Goal: Book appointment/travel/reservation

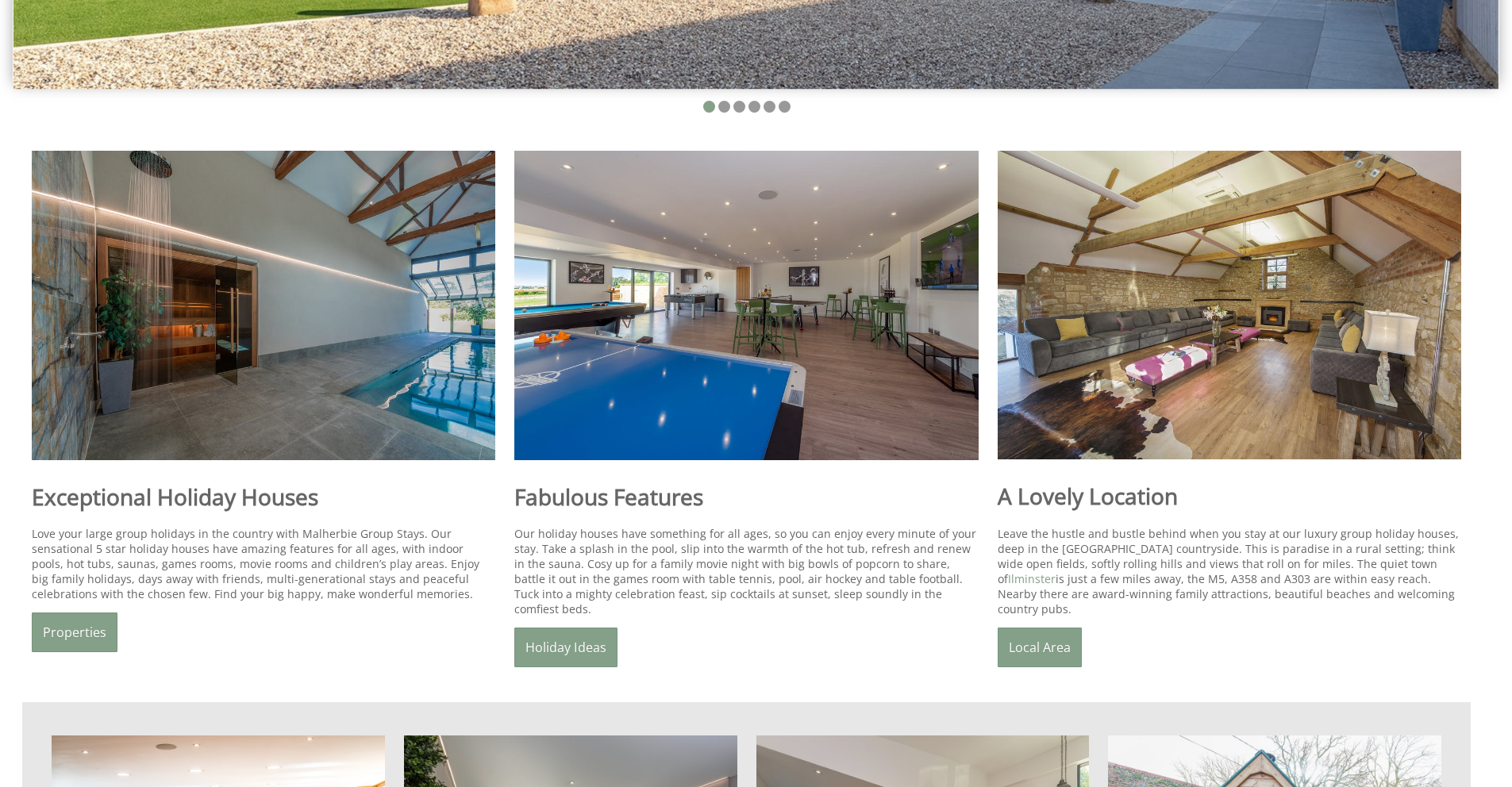
scroll to position [738, 0]
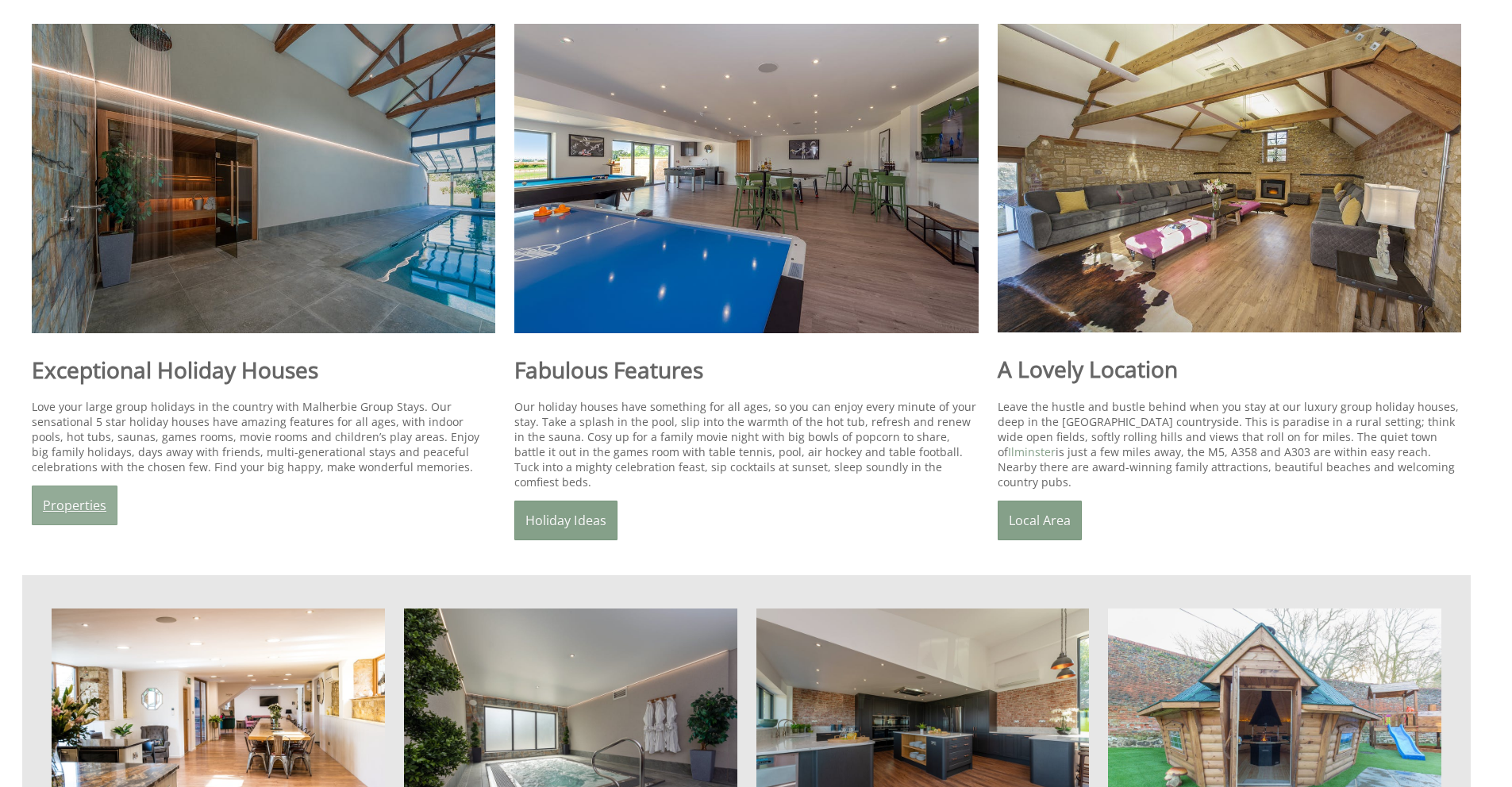
click at [83, 511] on link "Properties" at bounding box center [74, 506] width 86 height 40
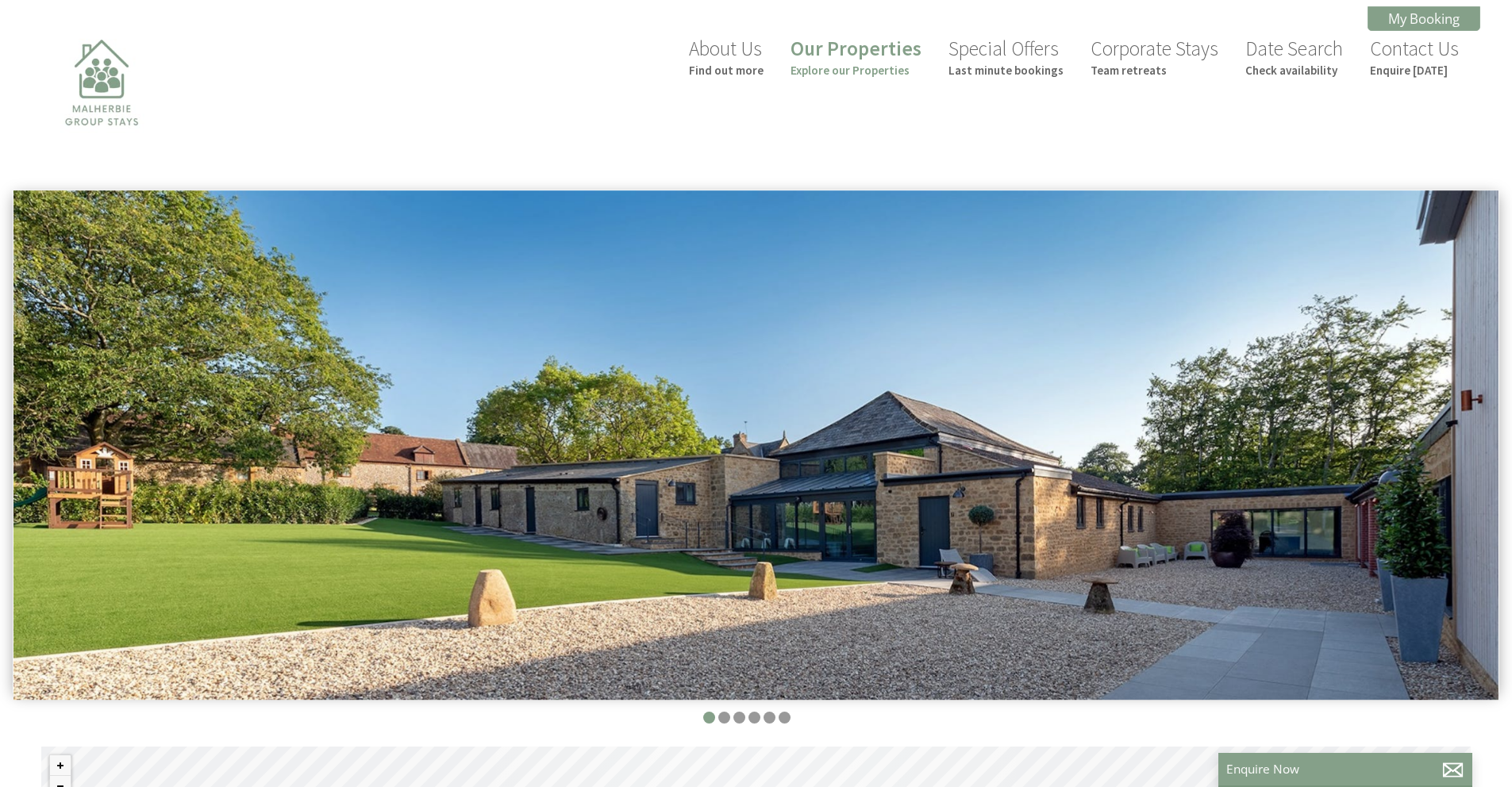
scroll to position [762, 0]
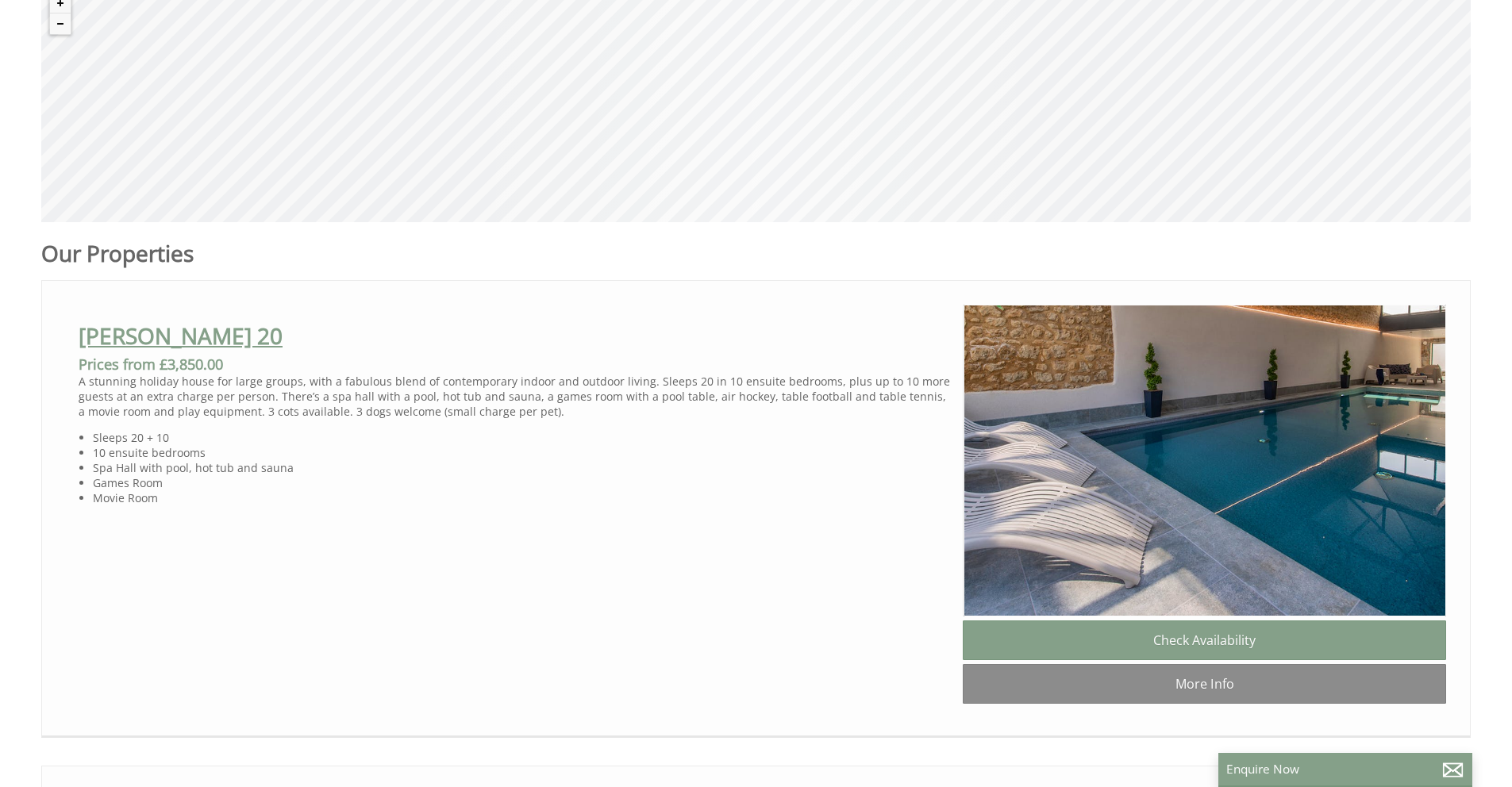
click at [124, 342] on link "[PERSON_NAME] 20" at bounding box center [180, 335] width 204 height 31
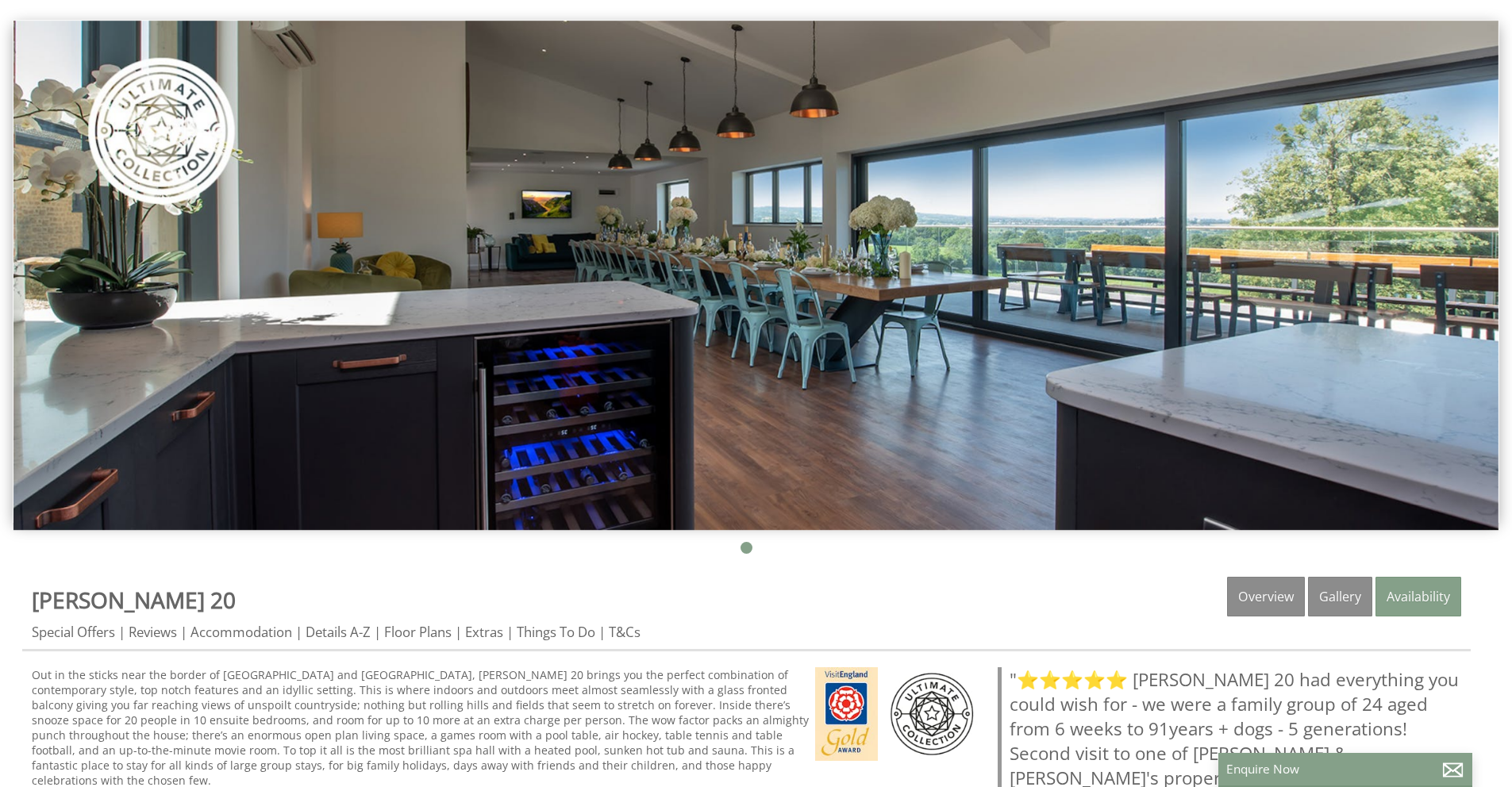
scroll to position [322, 0]
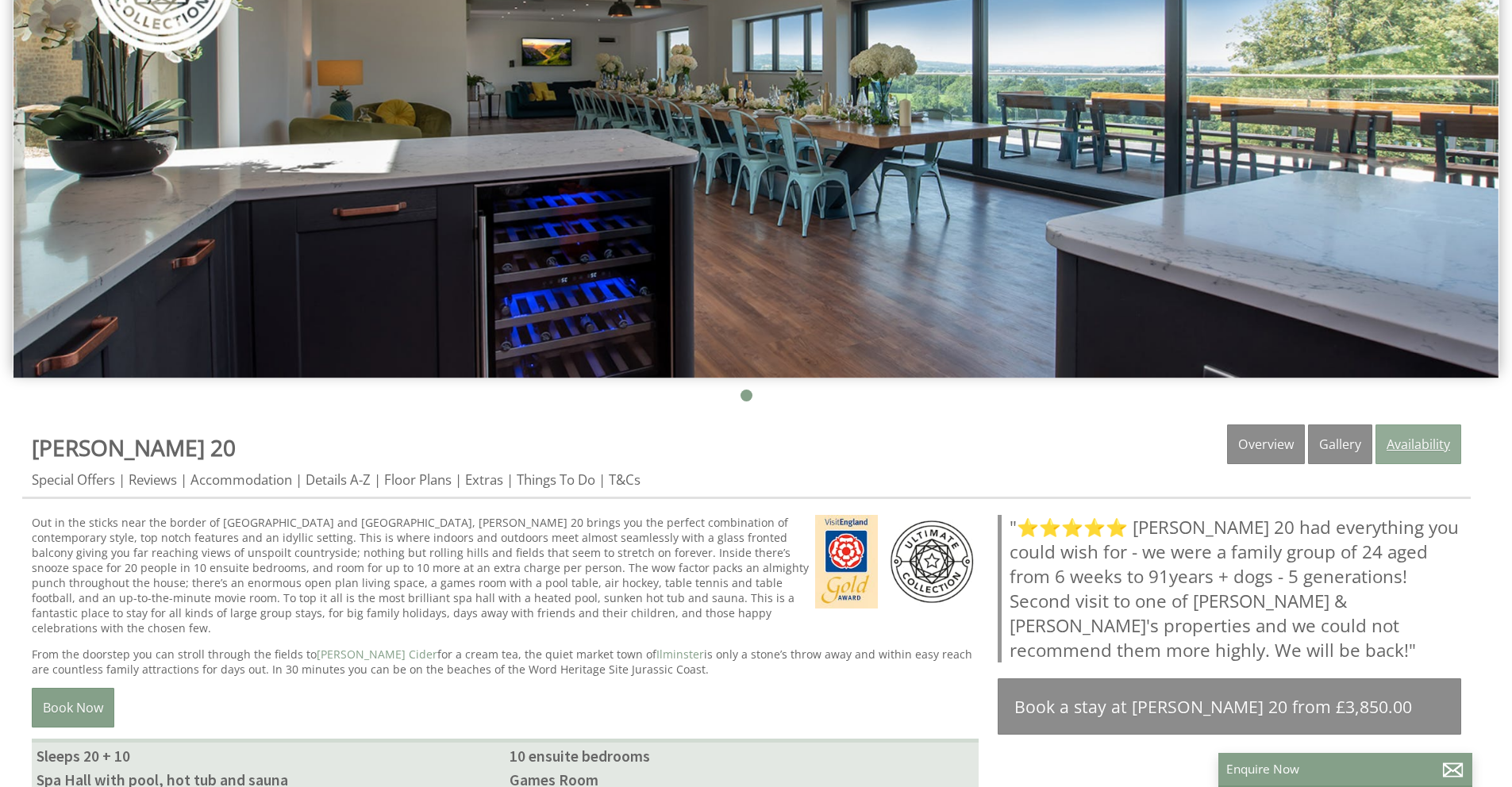
click at [1419, 455] on link "Availability" at bounding box center [1418, 444] width 86 height 40
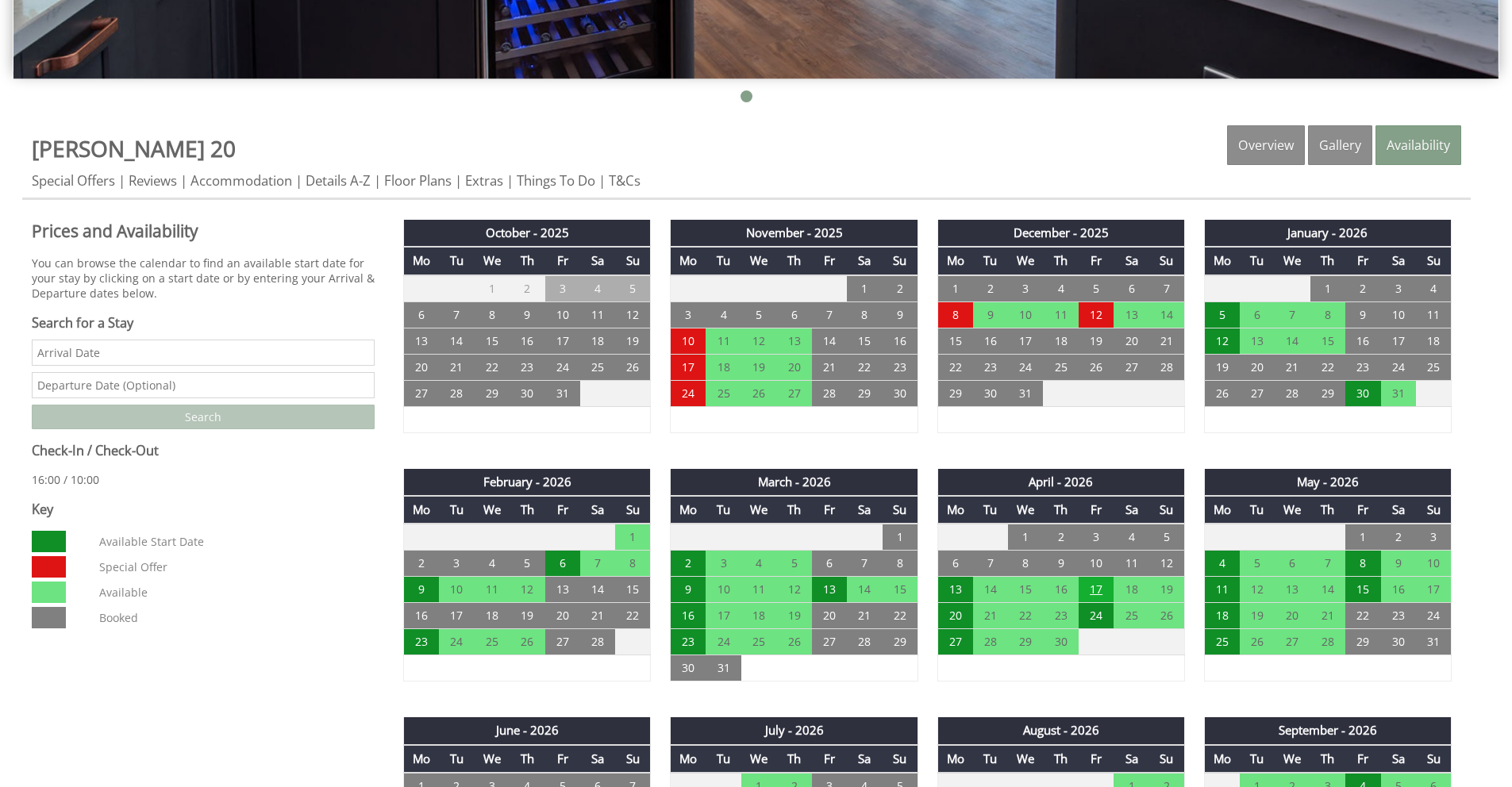
scroll to position [786, 0]
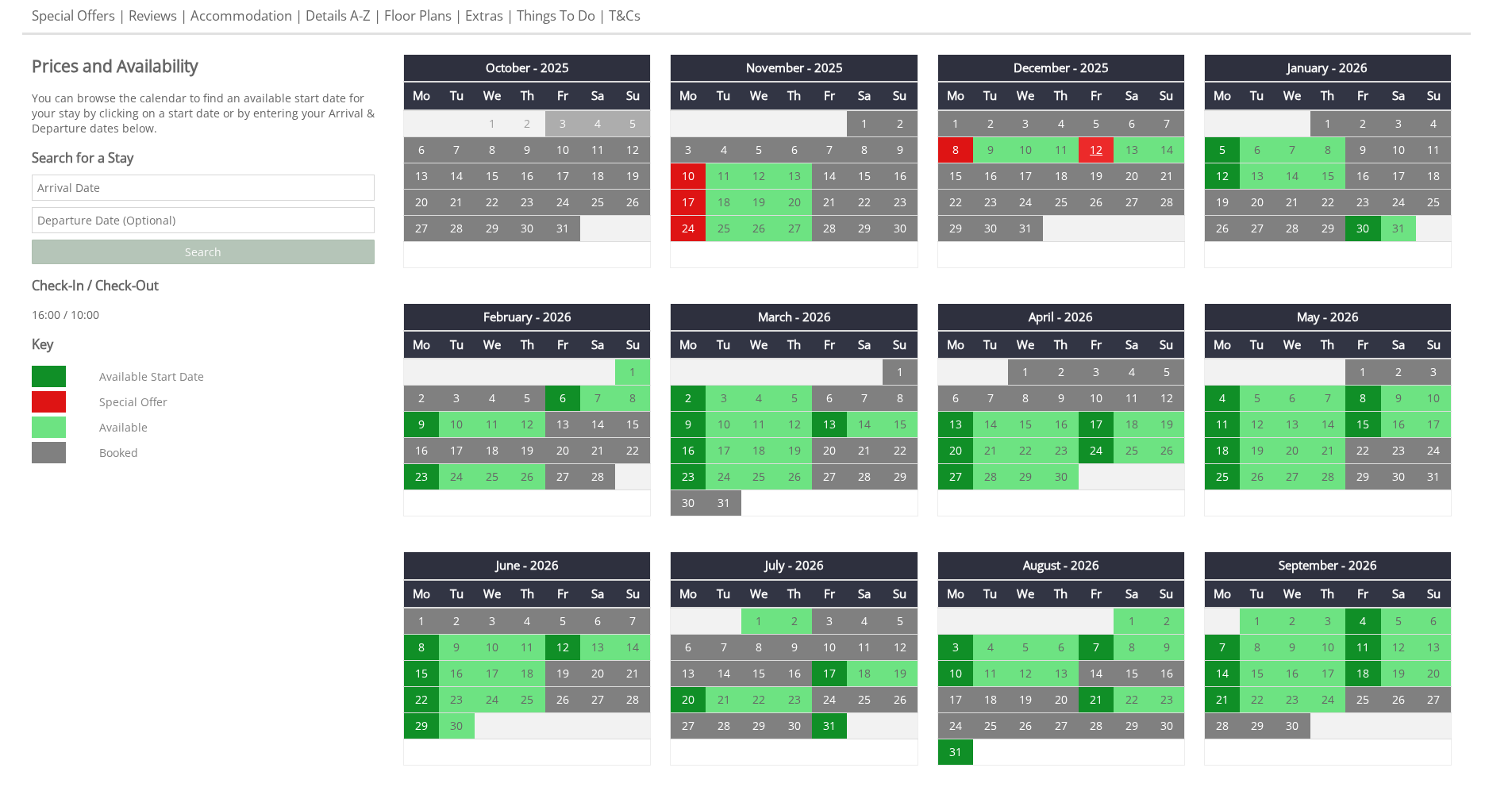
click at [1094, 153] on td "12" at bounding box center [1096, 149] width 35 height 26
click at [1187, 188] on link at bounding box center [1188, 184] width 28 height 28
click at [1368, 212] on td "23" at bounding box center [1363, 202] width 35 height 26
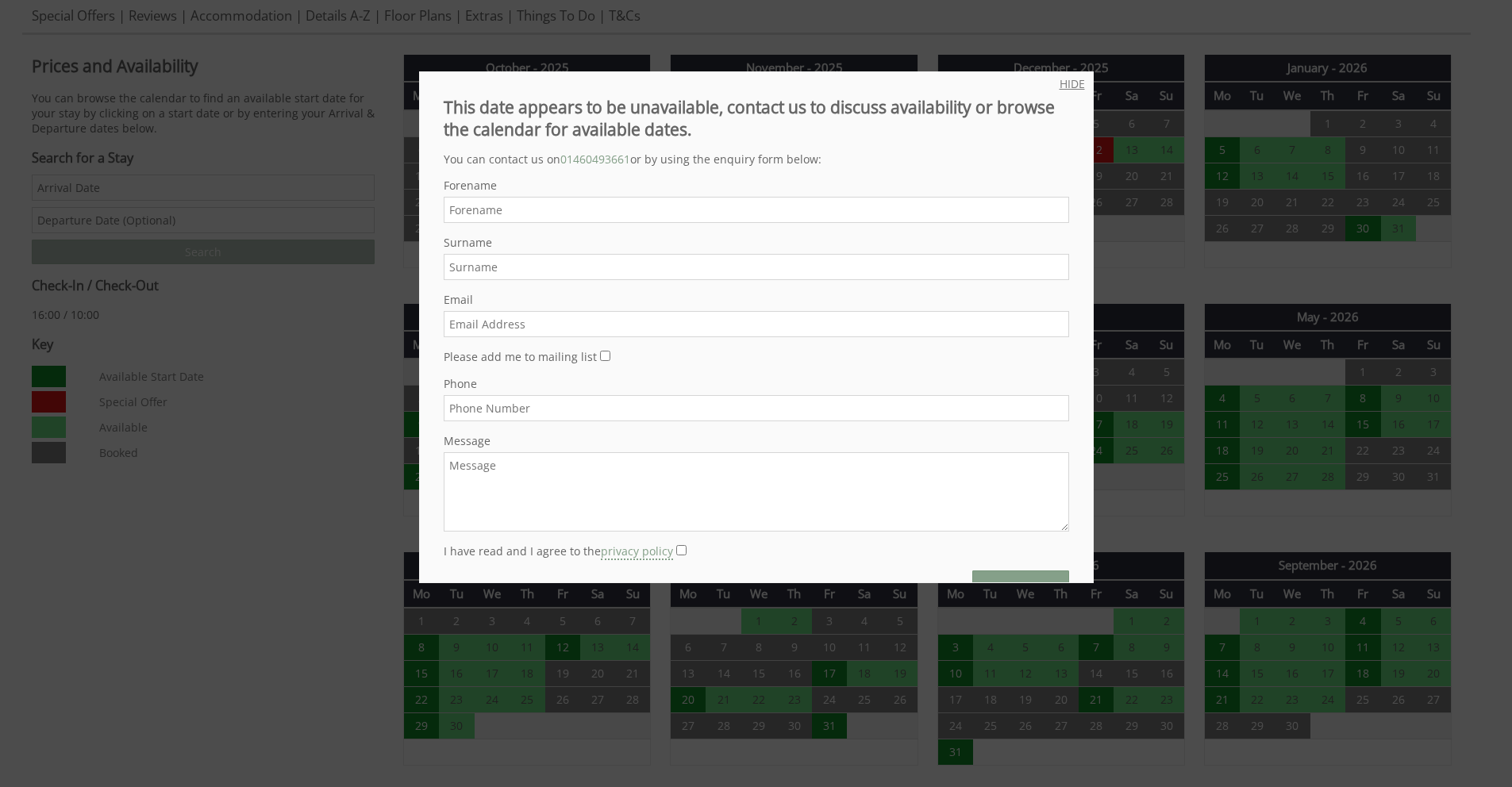
click at [1060, 79] on link "HIDE" at bounding box center [1072, 83] width 26 height 15
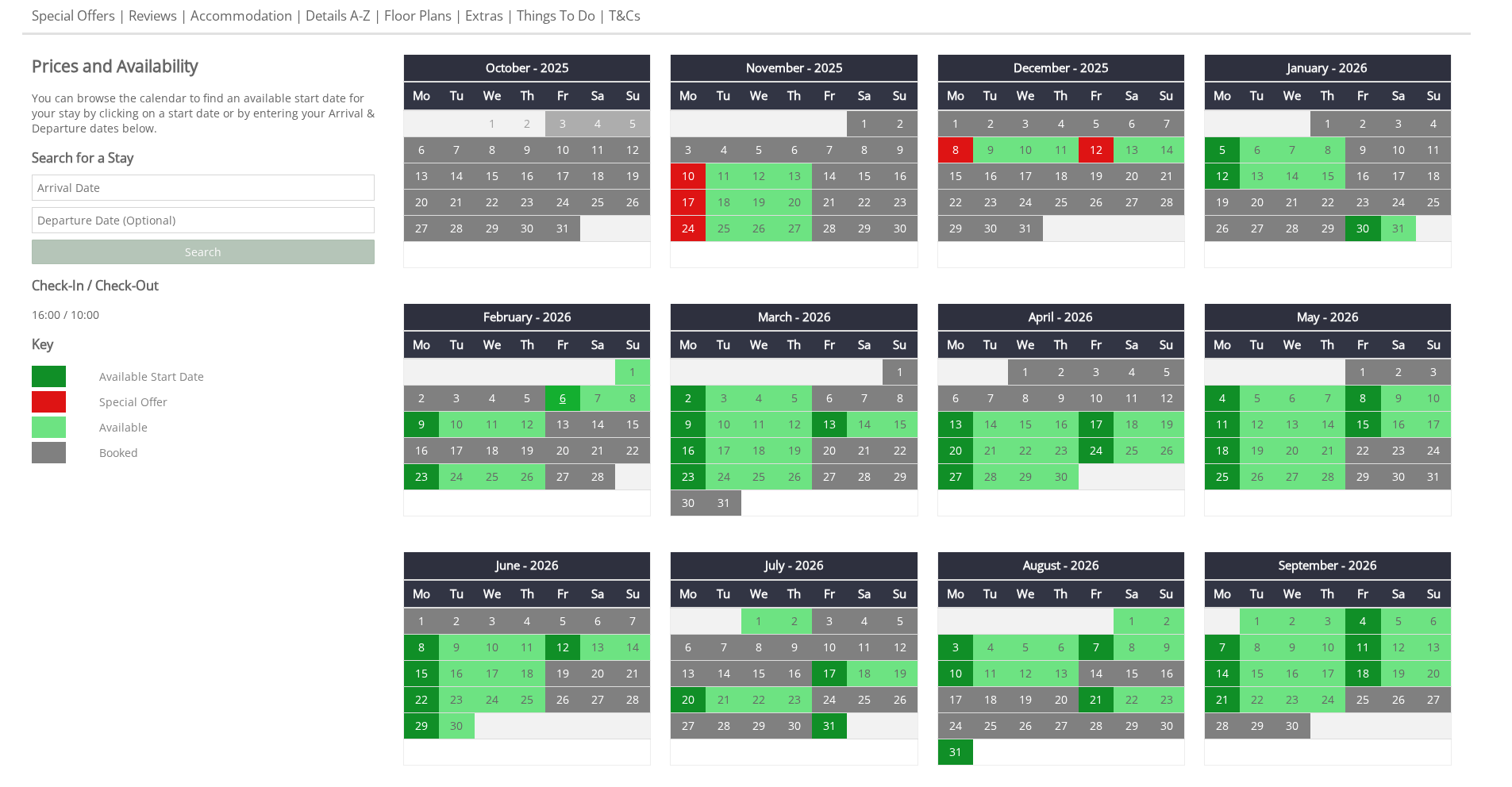
click at [569, 395] on td "6" at bounding box center [563, 398] width 35 height 26
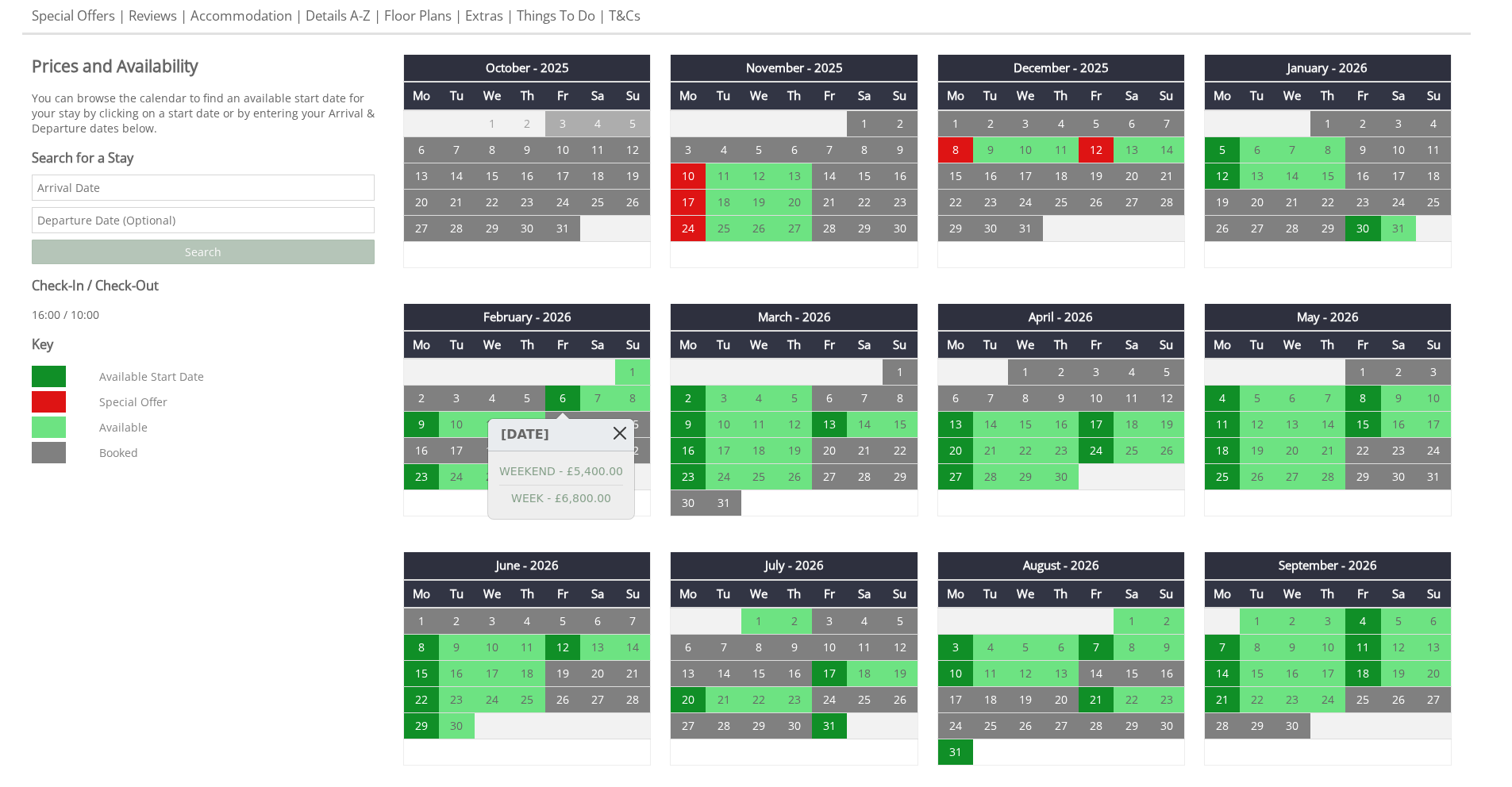
click at [627, 436] on link at bounding box center [621, 433] width 28 height 28
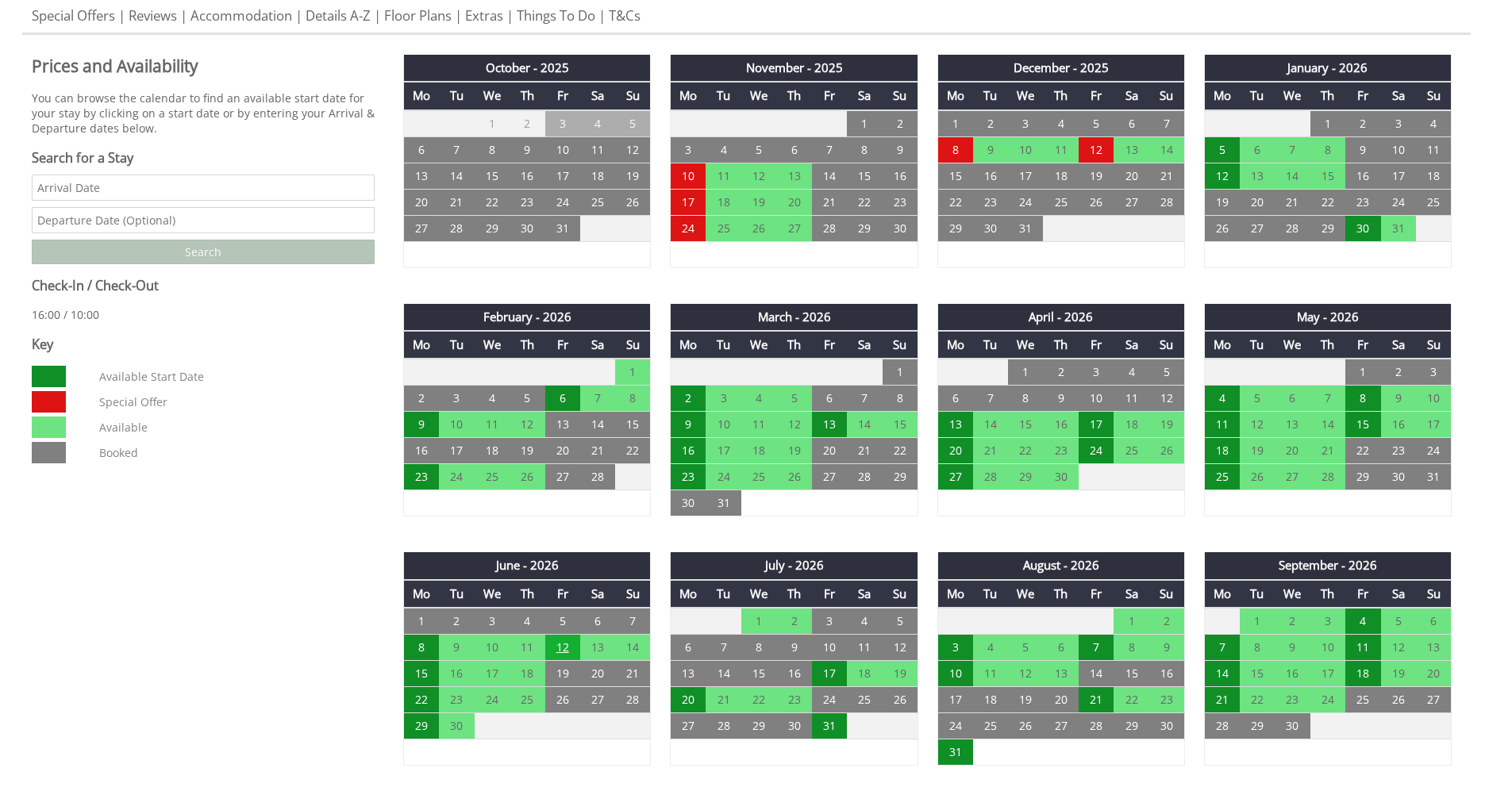
click at [555, 648] on td "12" at bounding box center [563, 648] width 35 height 26
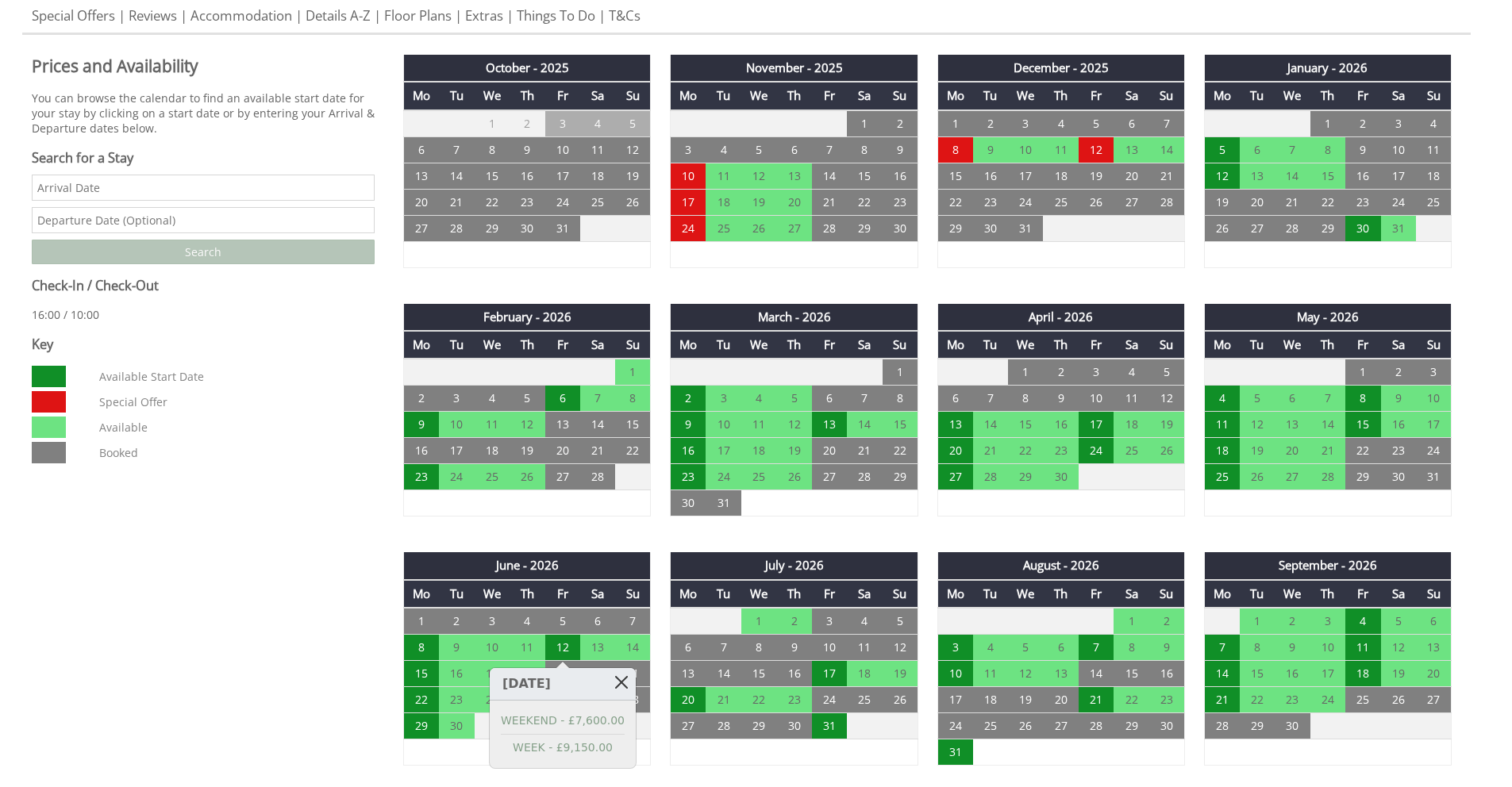
click at [619, 676] on link at bounding box center [622, 682] width 28 height 28
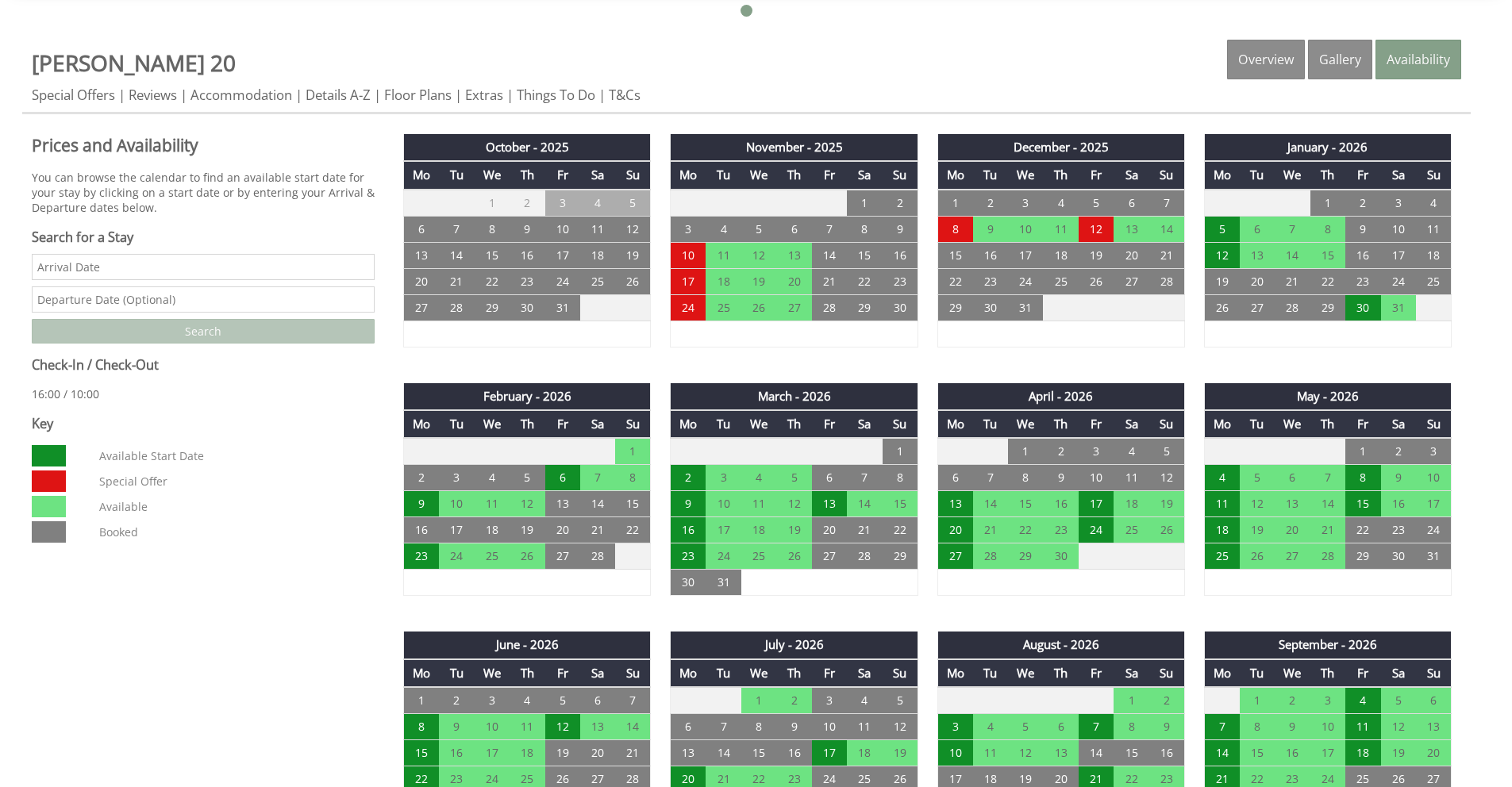
scroll to position [622, 0]
